Goal: Find contact information

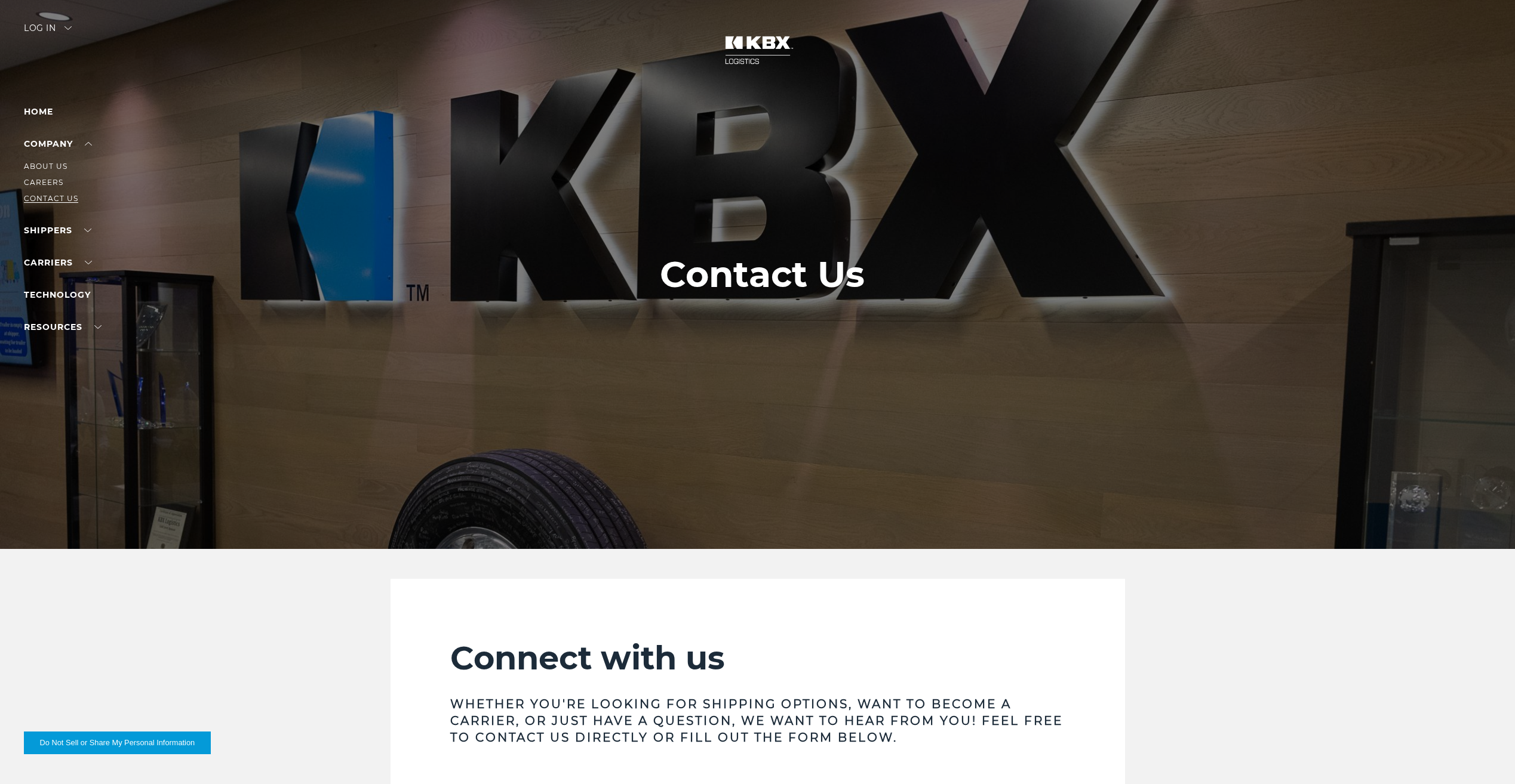
click at [59, 196] on link "Contact Us" at bounding box center [51, 198] width 55 height 9
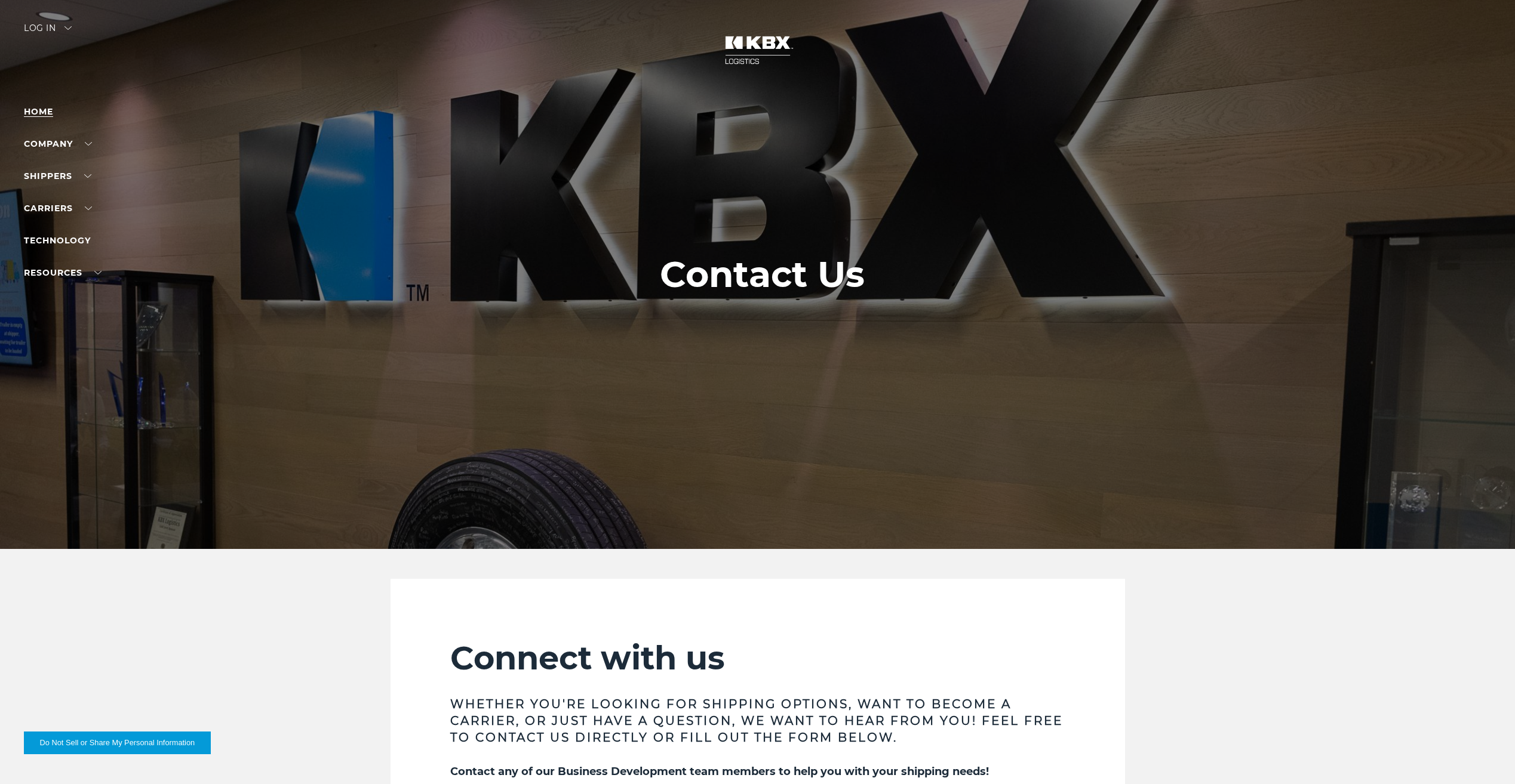
click at [35, 110] on link "Home" at bounding box center [38, 111] width 29 height 11
